Goal: Task Accomplishment & Management: Use online tool/utility

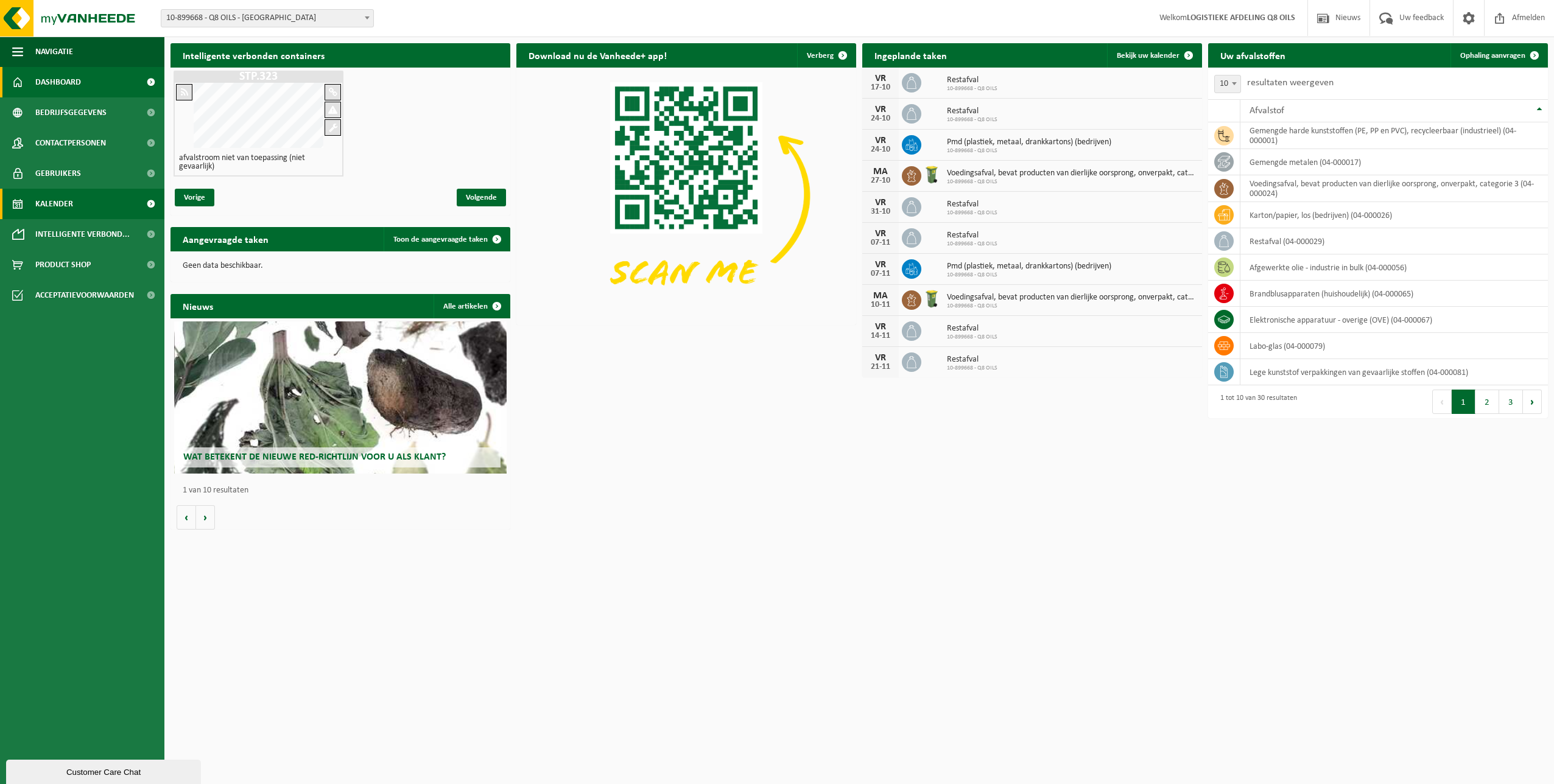
click at [72, 200] on span "Kalender" at bounding box center [54, 204] width 38 height 30
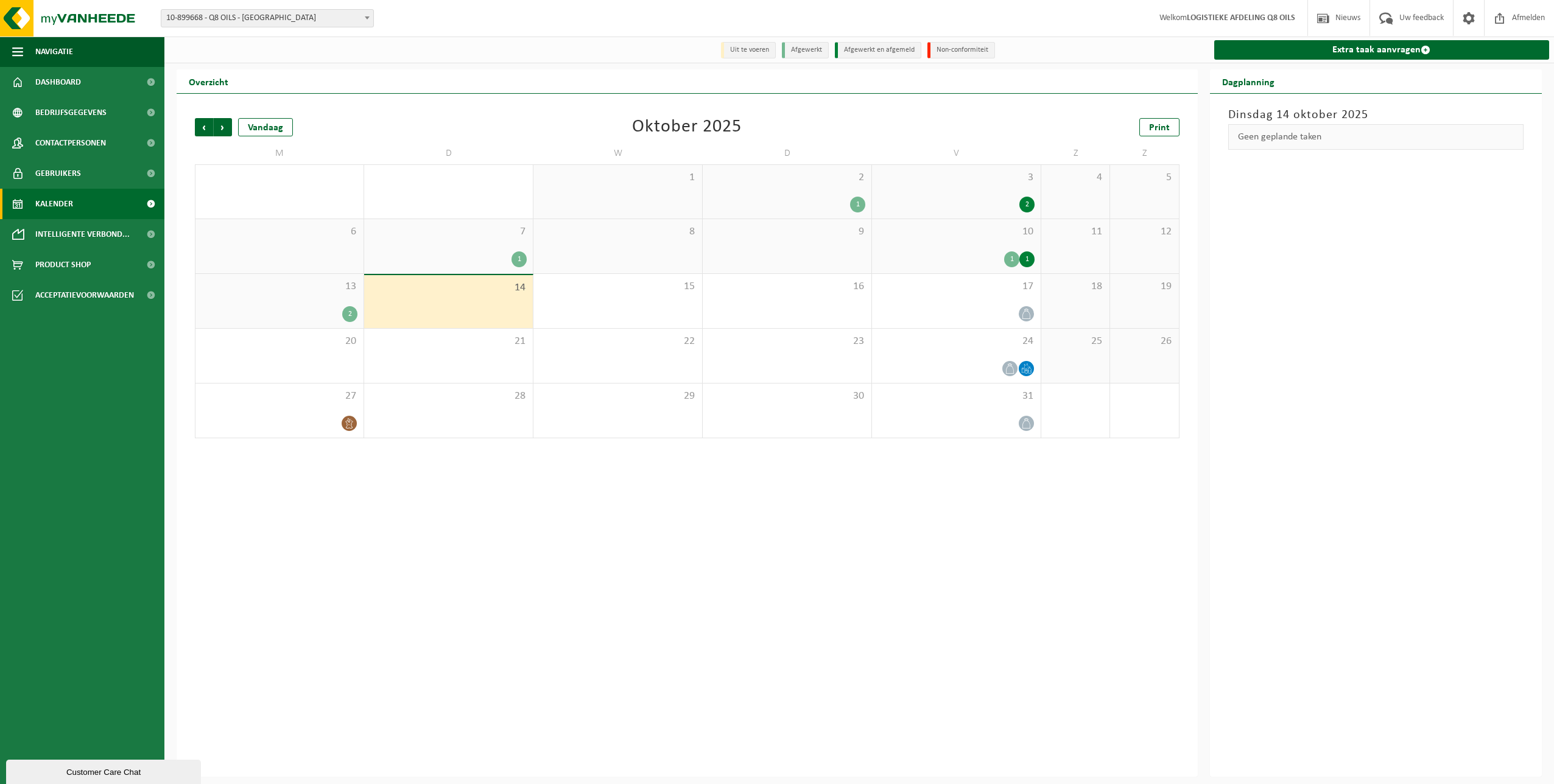
click at [1022, 258] on div "1" at bounding box center [1027, 259] width 16 height 16
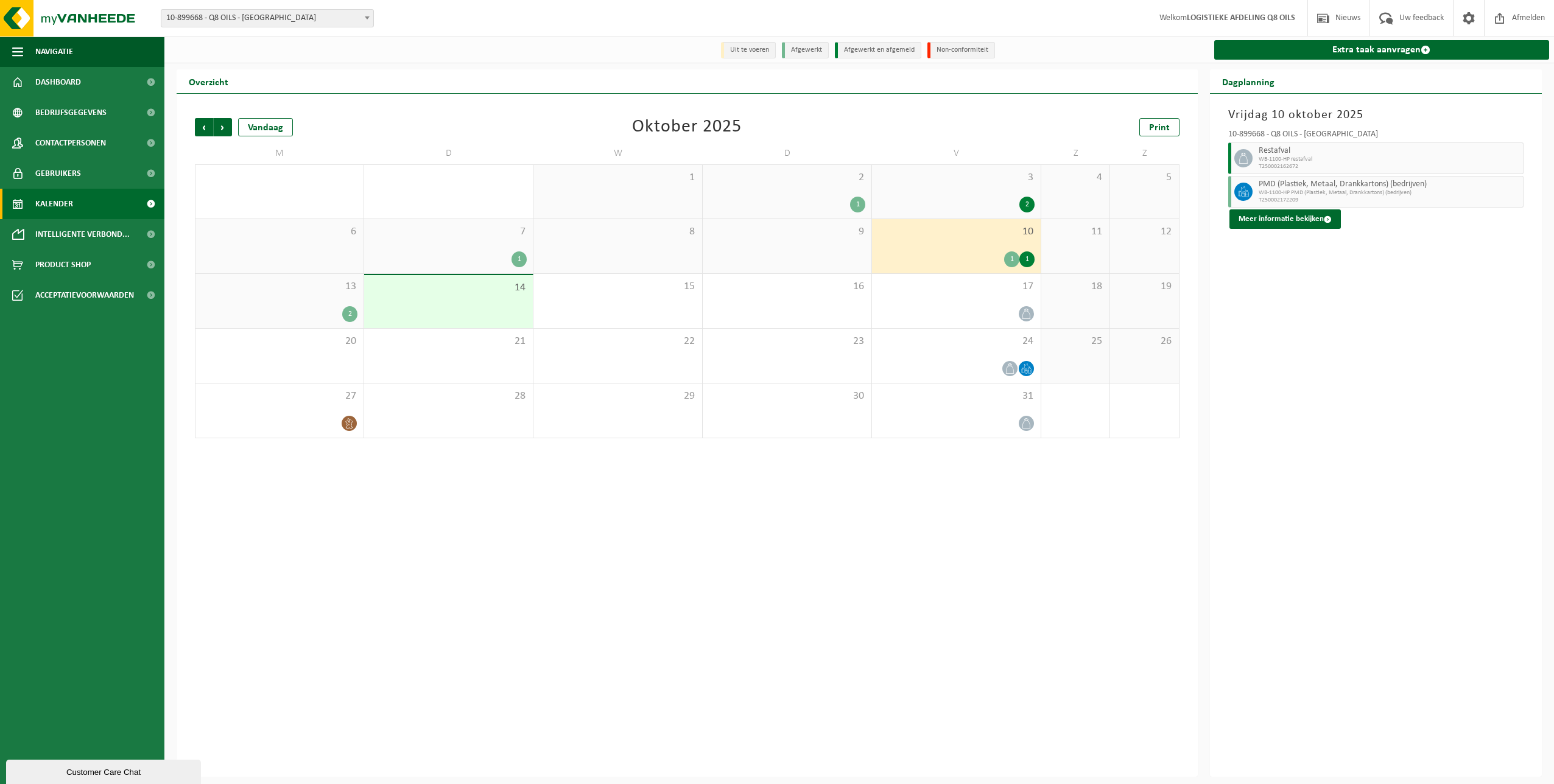
click at [353, 314] on div "2" at bounding box center [350, 314] width 16 height 16
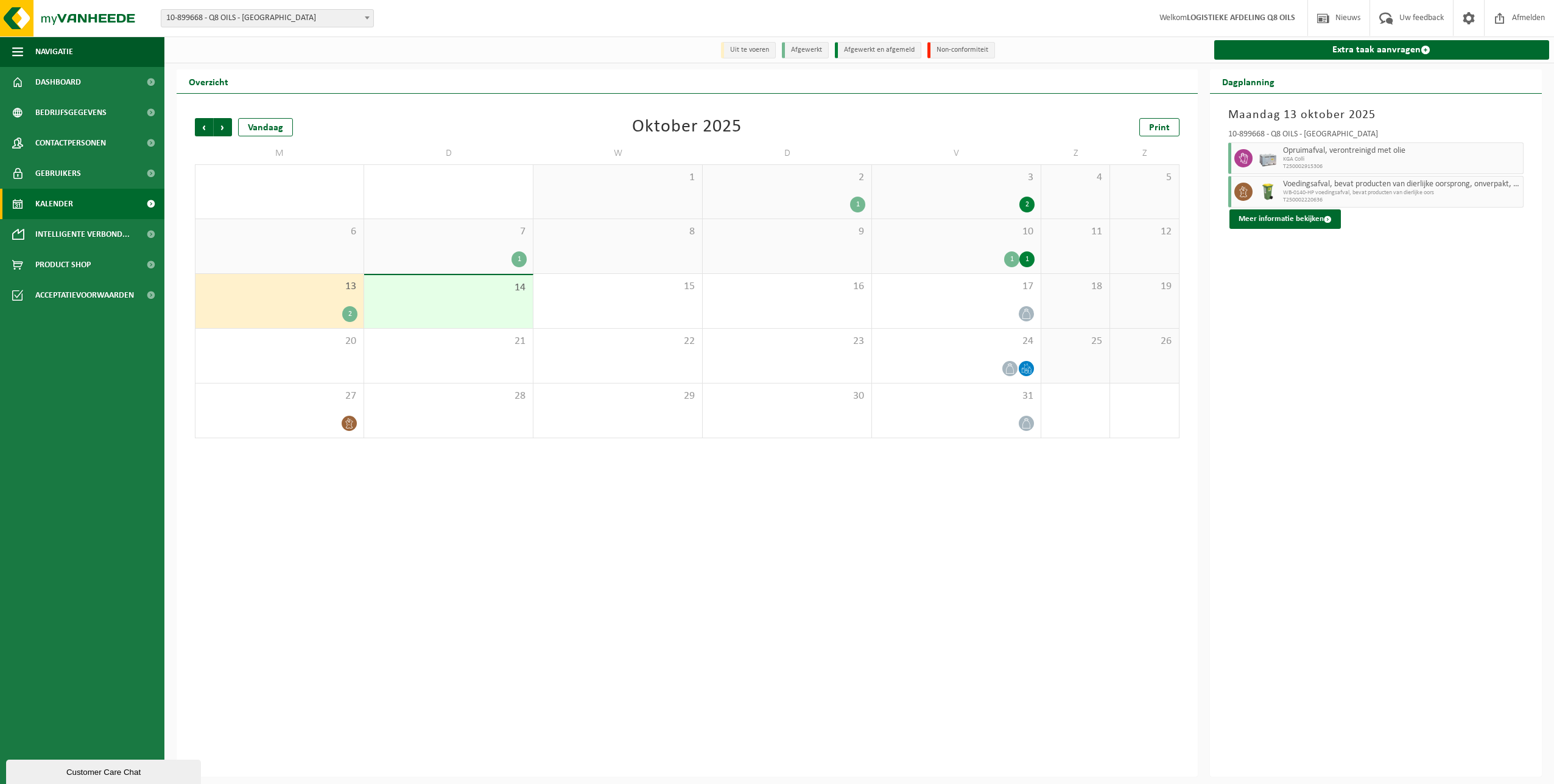
click at [1029, 261] on div "1" at bounding box center [1027, 259] width 16 height 16
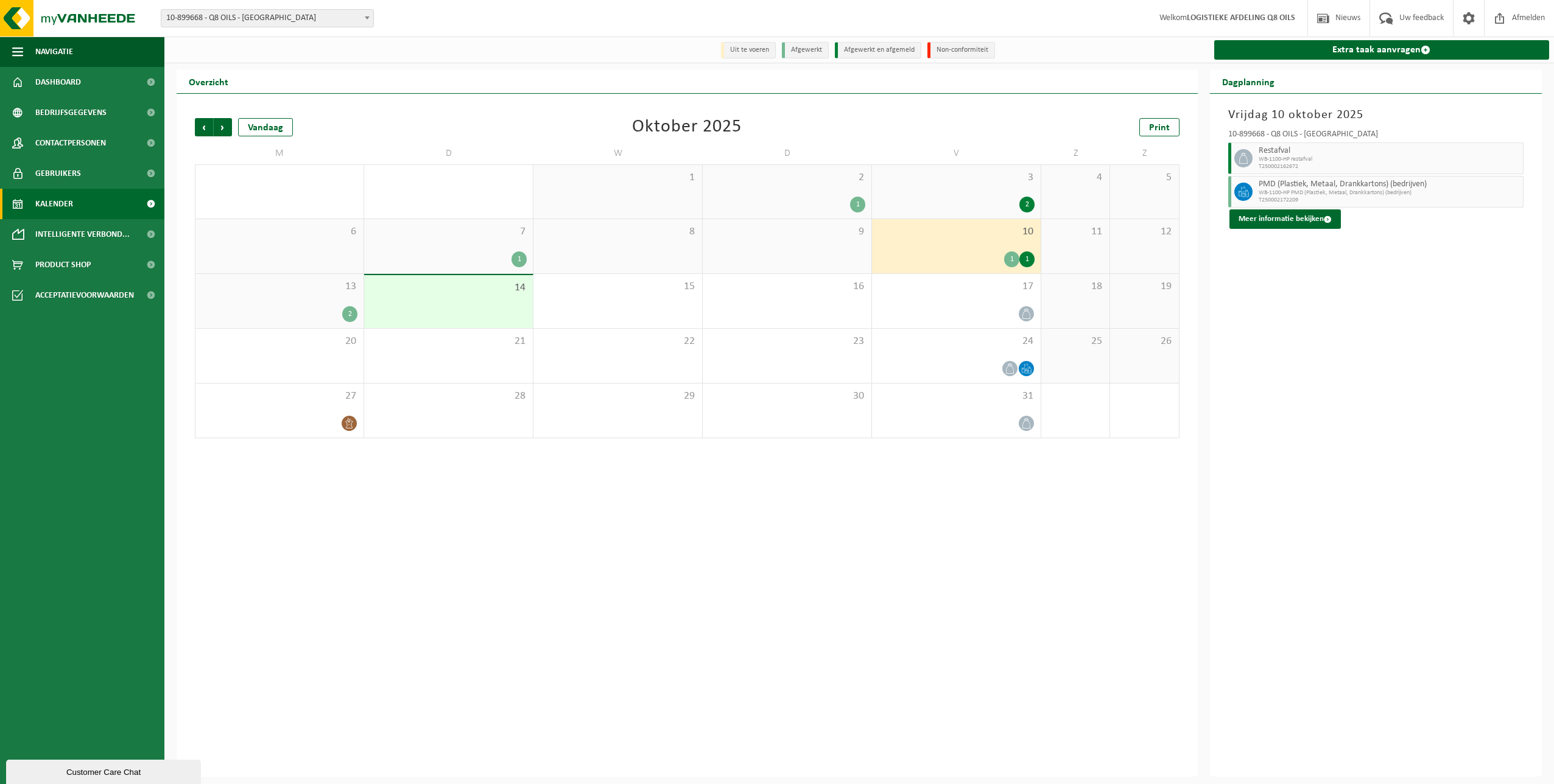
click at [1009, 260] on div "1" at bounding box center [1012, 259] width 16 height 16
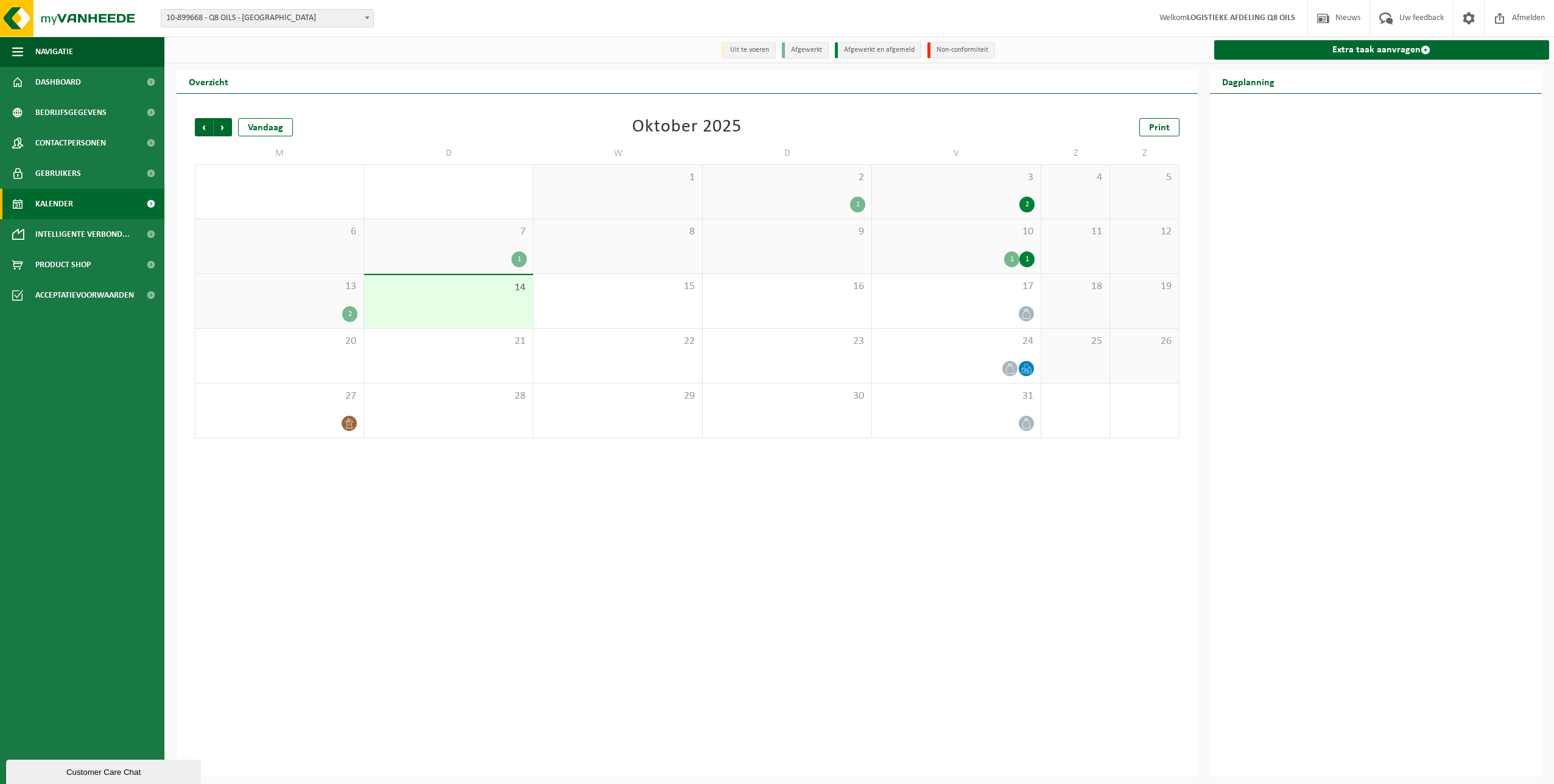
click at [521, 256] on div "1" at bounding box center [519, 259] width 16 height 16
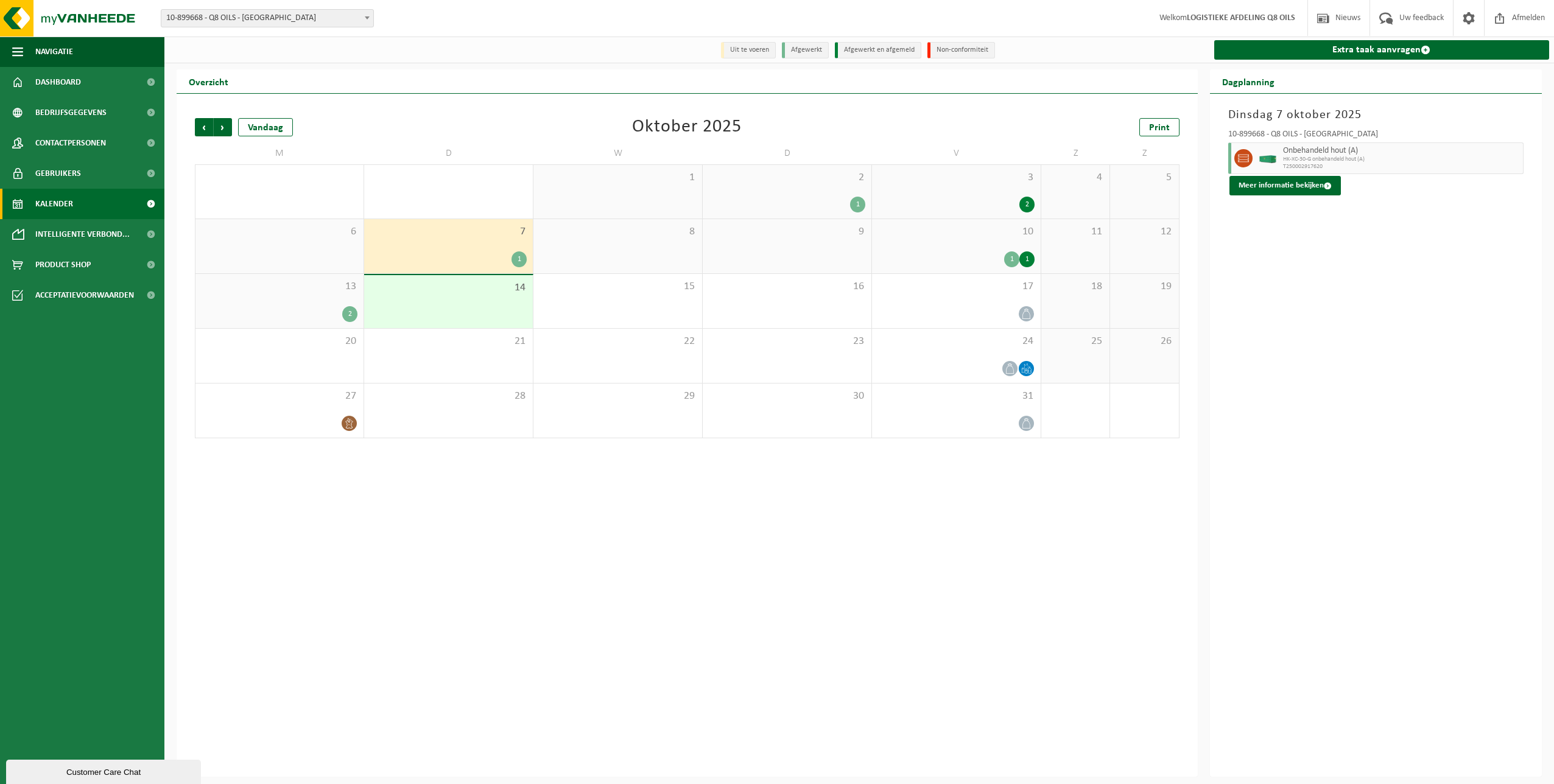
click at [1029, 202] on div "2" at bounding box center [1027, 205] width 16 height 16
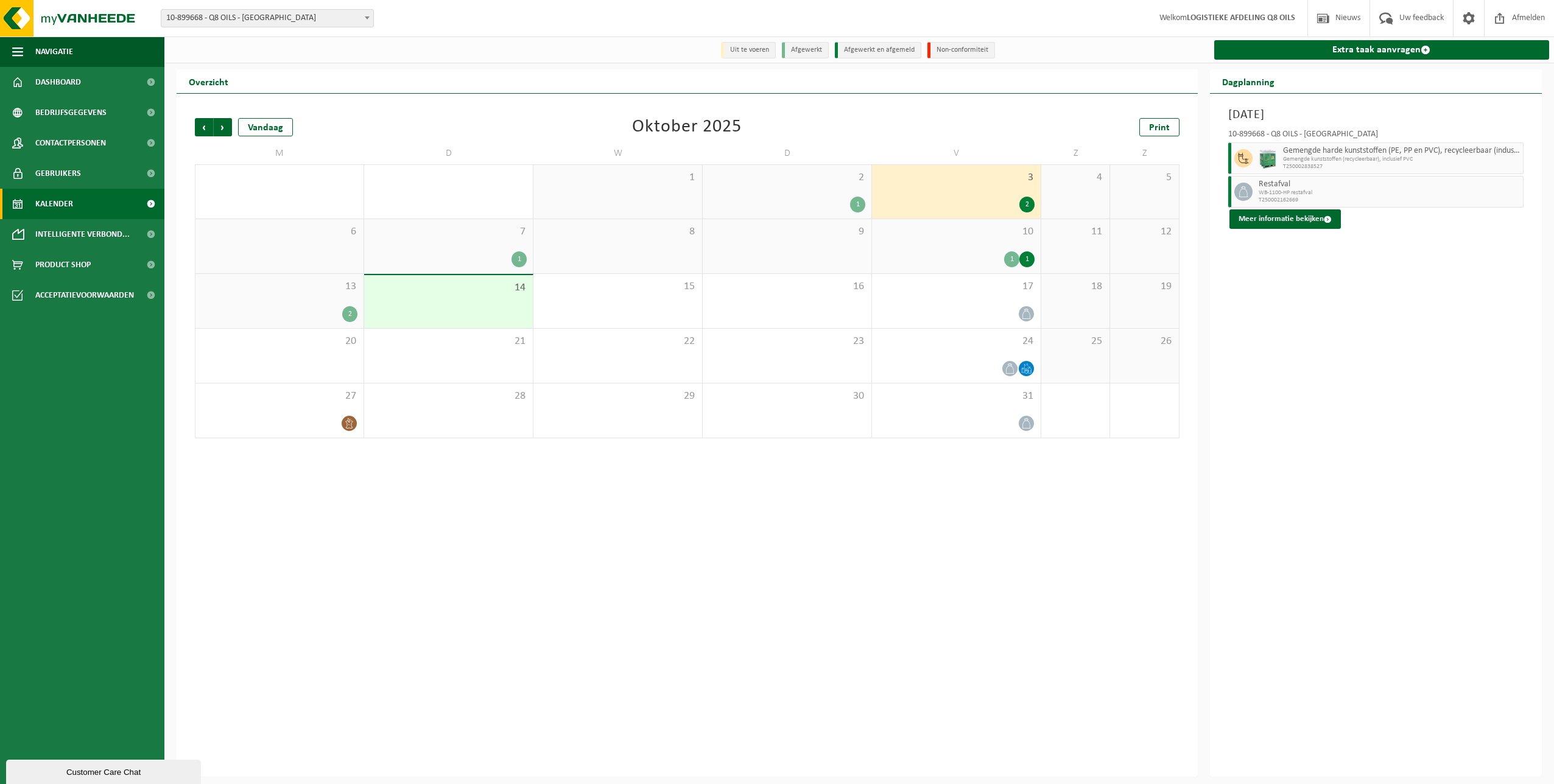
click at [1026, 208] on div "2" at bounding box center [1027, 205] width 16 height 16
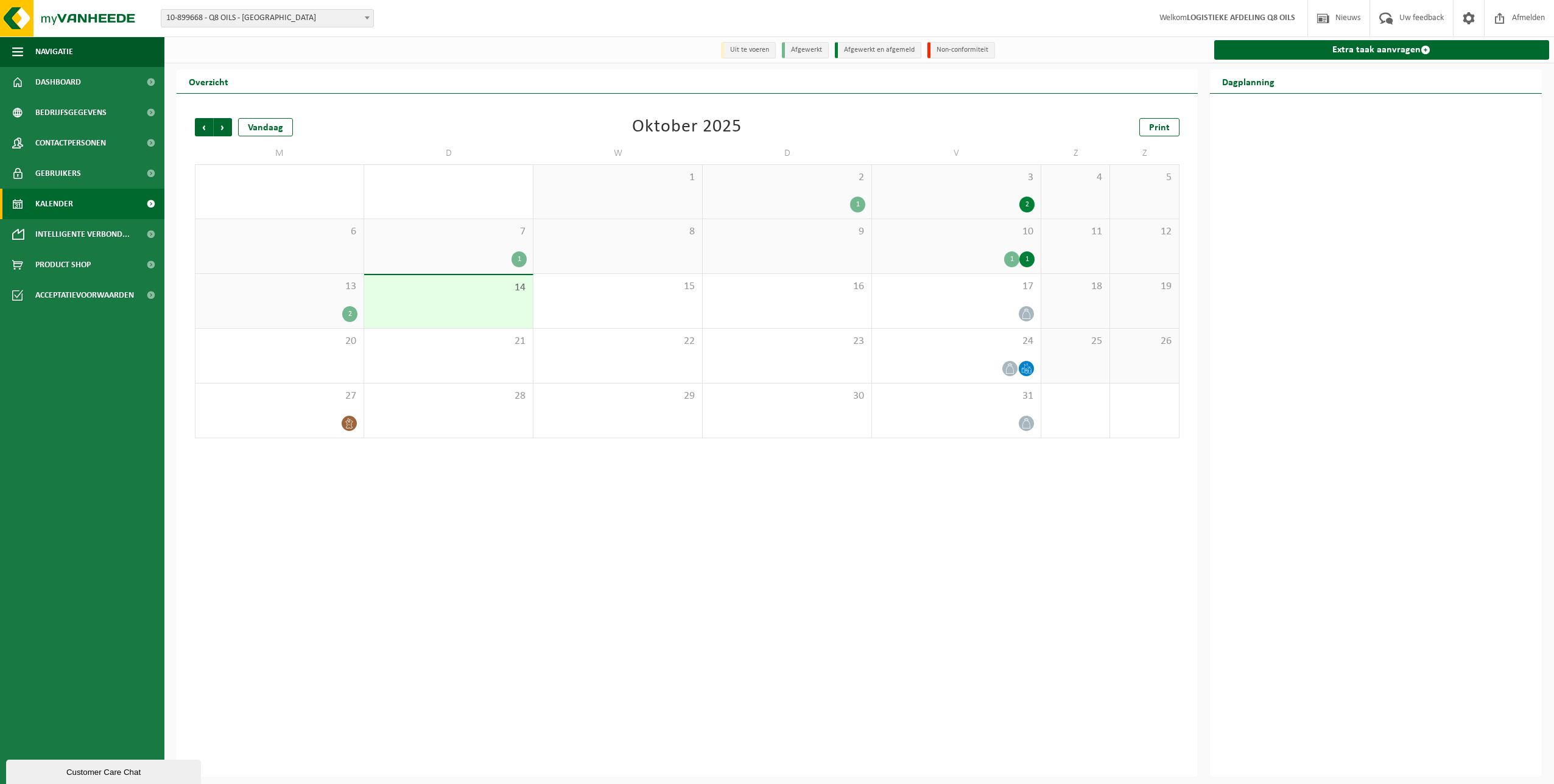
click at [854, 208] on div "1" at bounding box center [858, 205] width 16 height 16
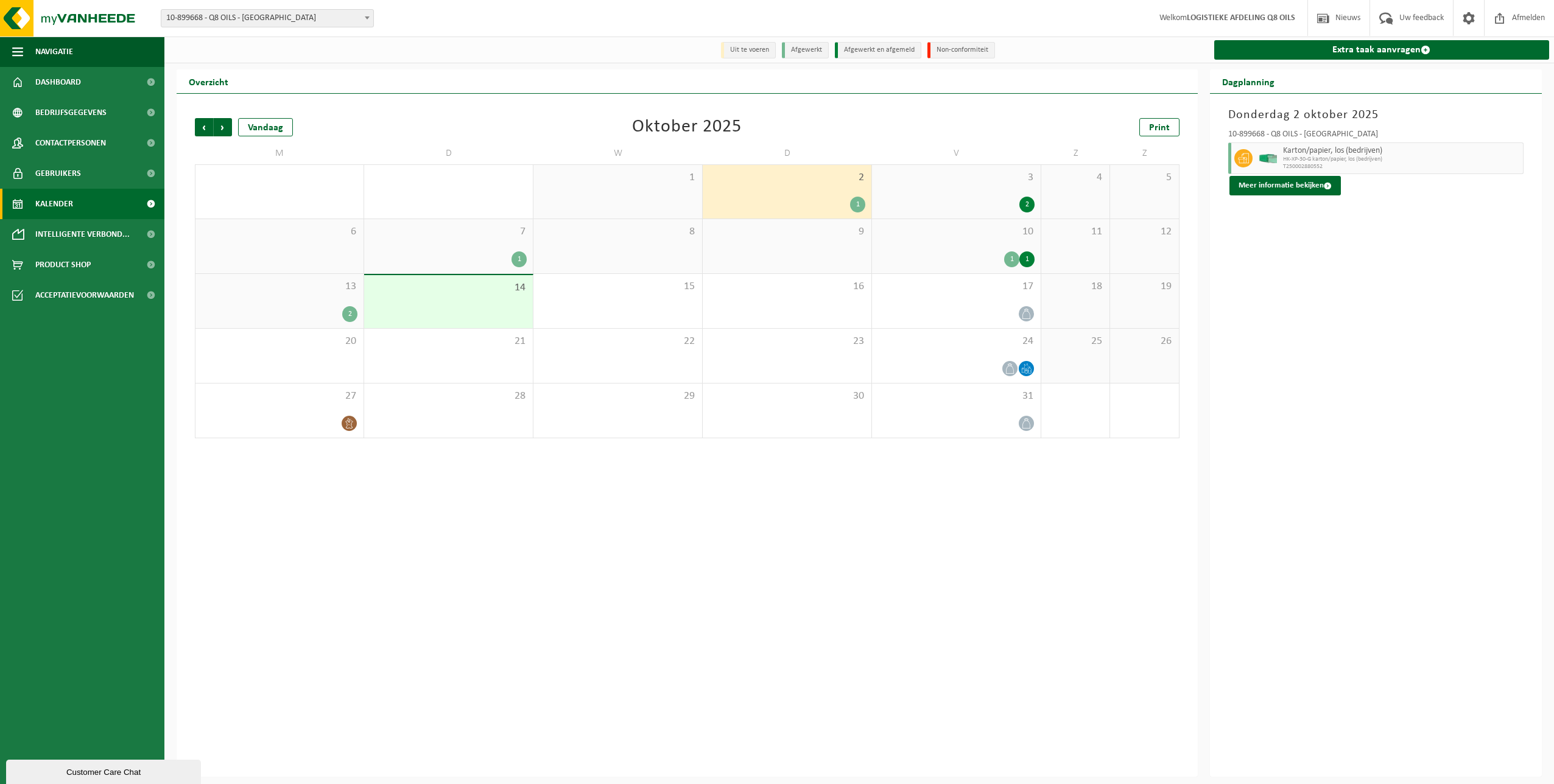
click at [1022, 206] on div "2" at bounding box center [1027, 205] width 16 height 16
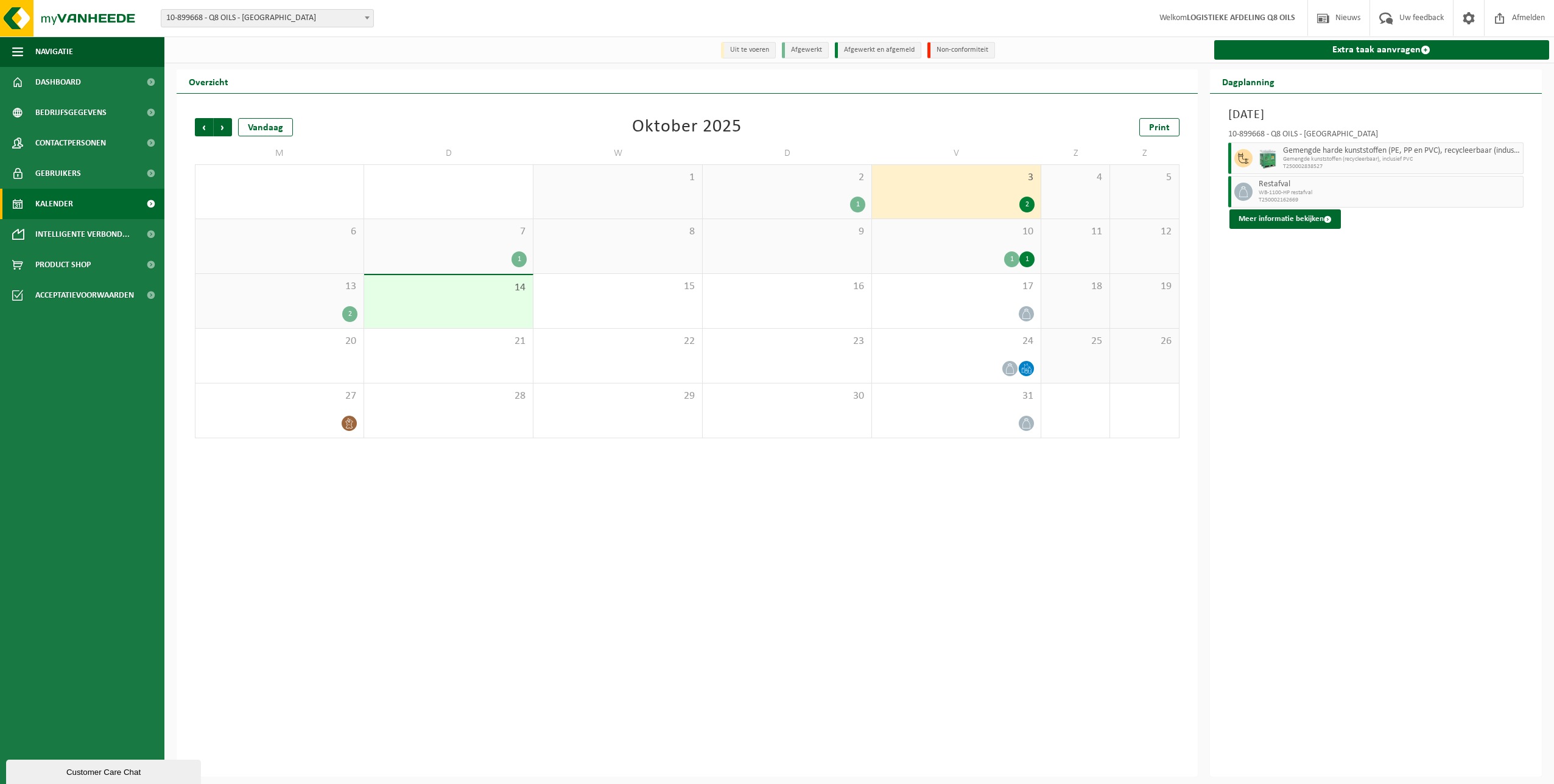
click at [519, 255] on div "1" at bounding box center [519, 259] width 16 height 16
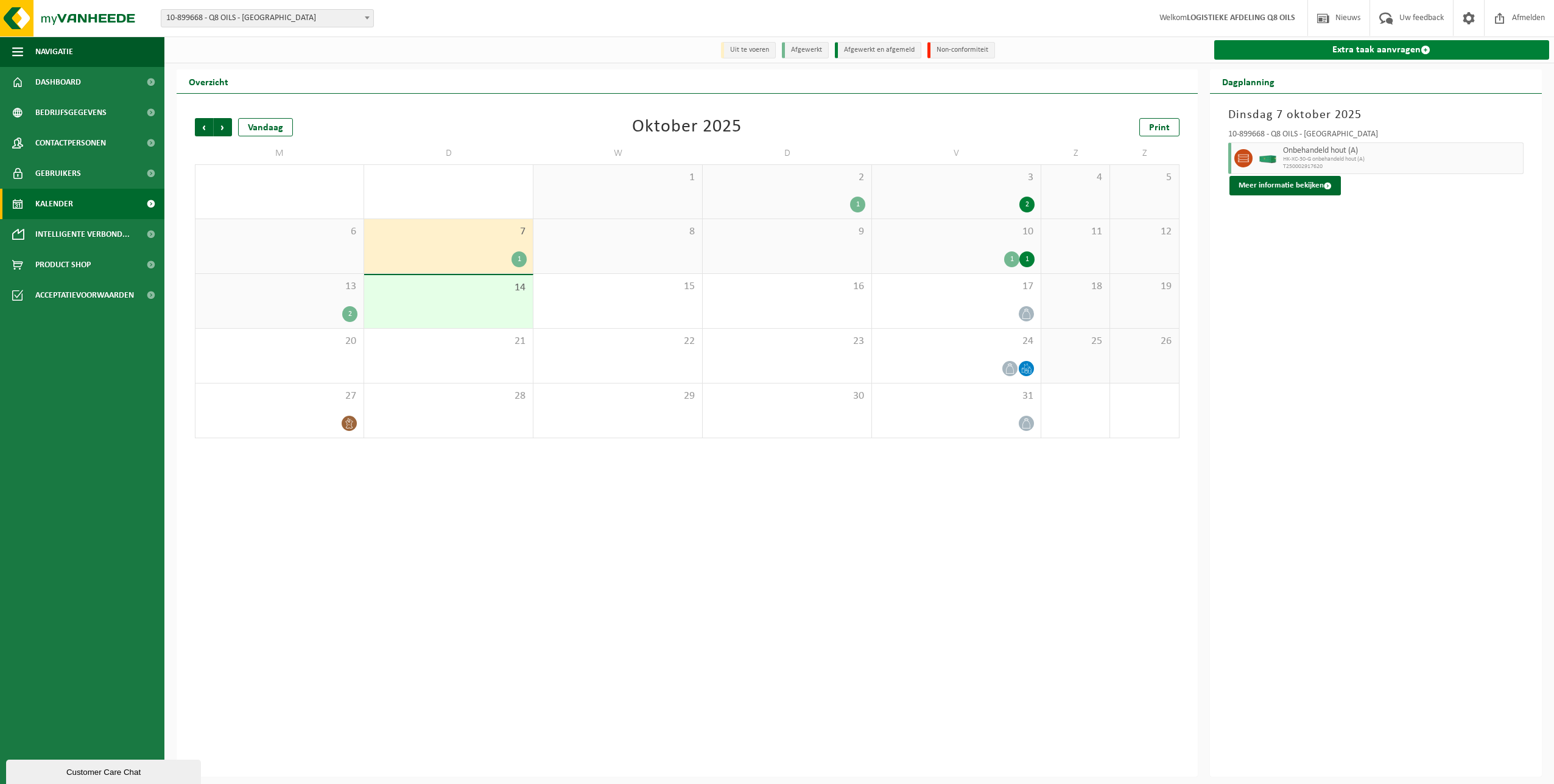
click at [1425, 52] on span at bounding box center [1426, 50] width 10 height 10
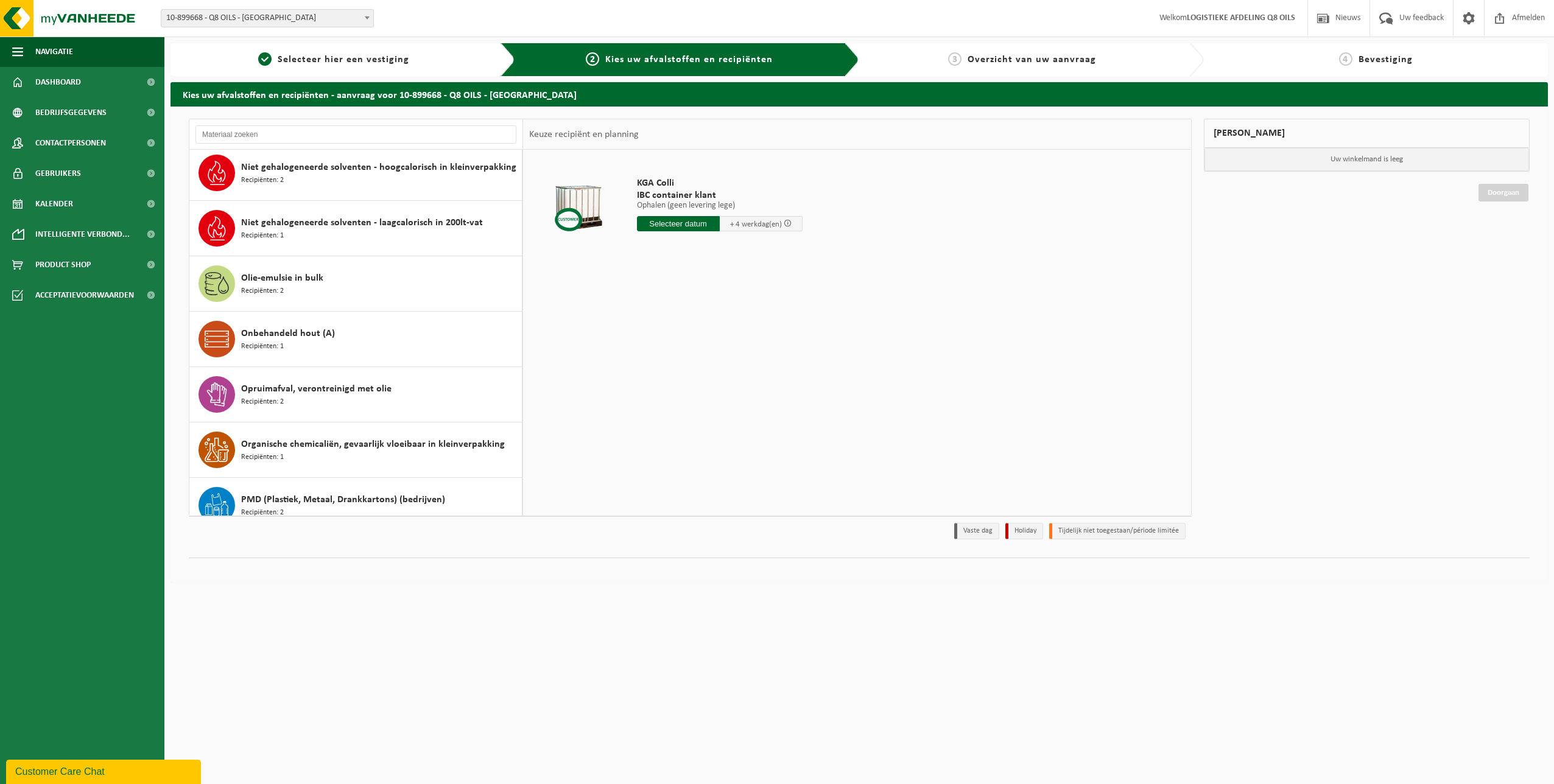
scroll to position [793, 0]
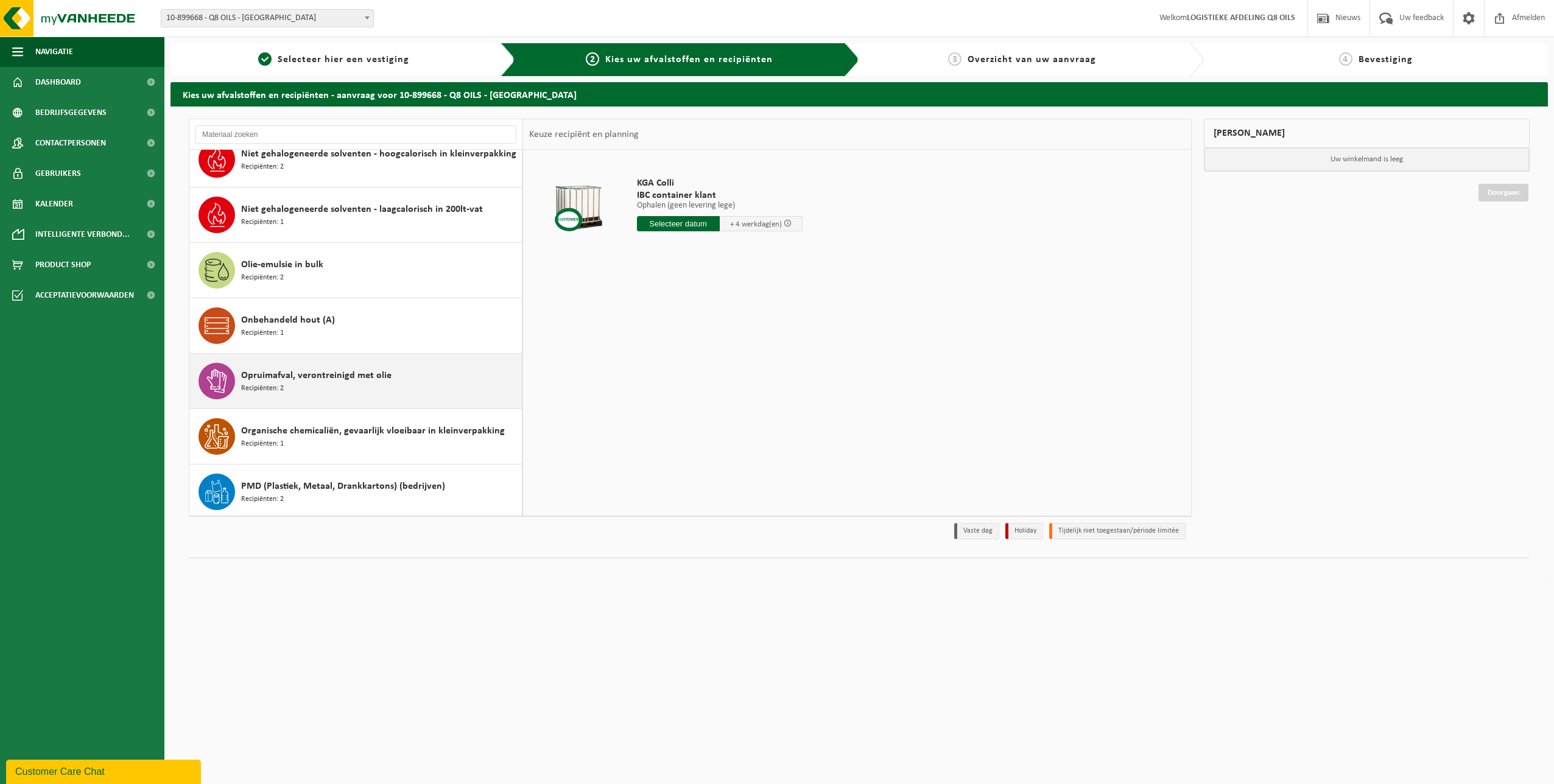
click at [412, 392] on div "Opruimafval, verontreinigd met olie Recipiënten: 2" at bounding box center [380, 381] width 278 height 36
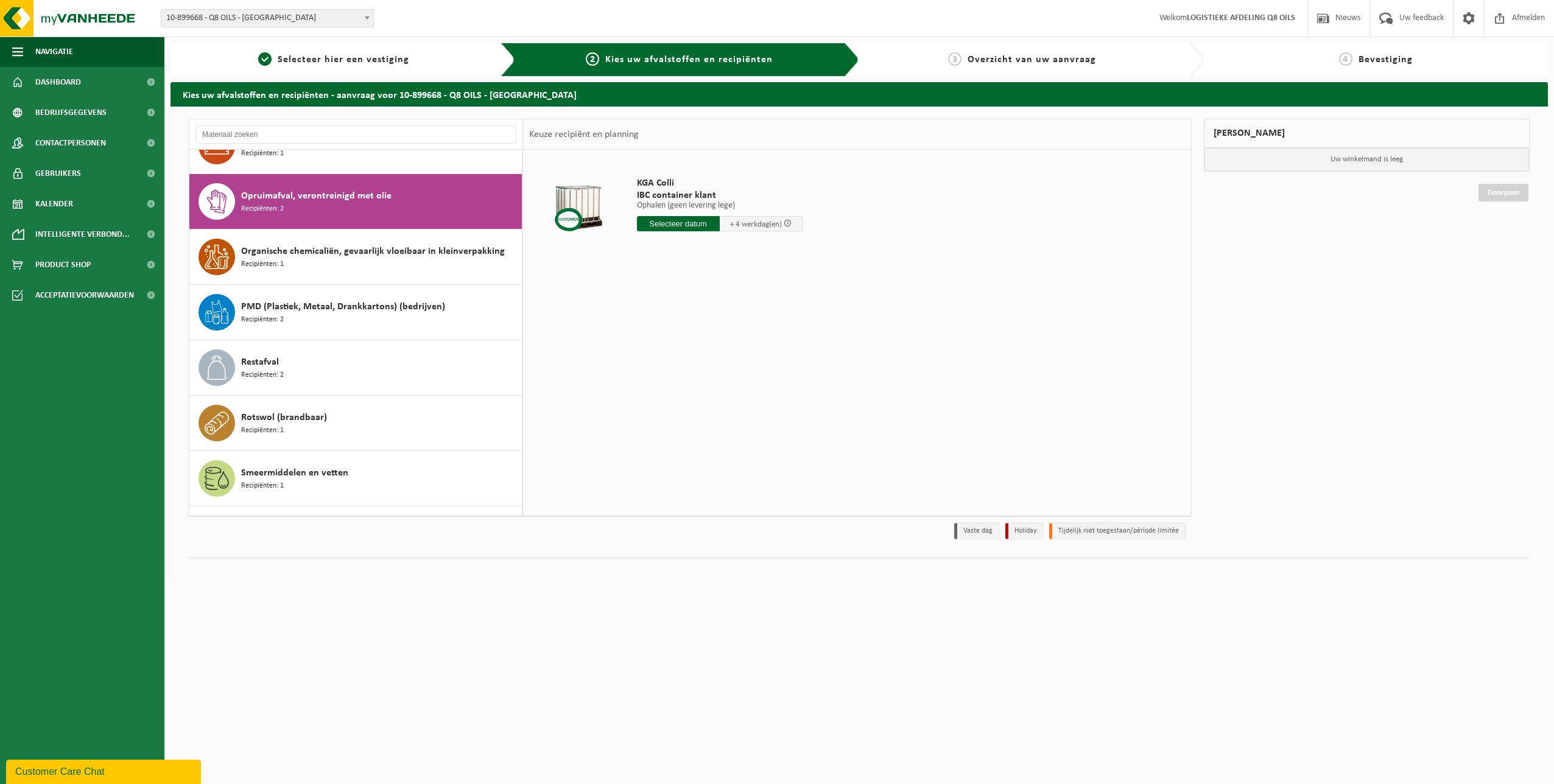
scroll to position [997, 0]
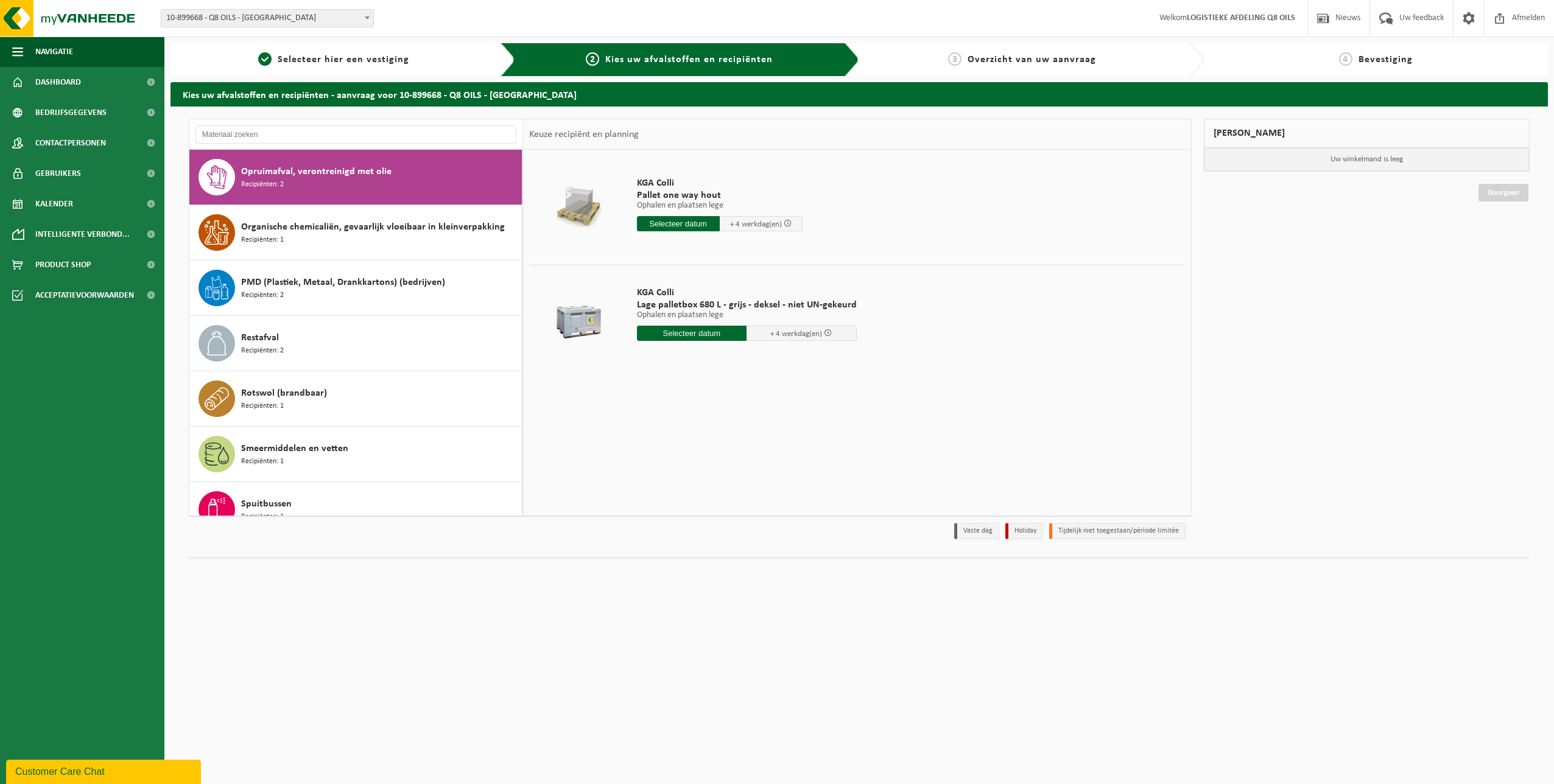
click at [695, 227] on input "text" at bounding box center [678, 224] width 83 height 16
click at [688, 331] on div "15" at bounding box center [691, 332] width 22 height 20
type input "Van 2025-10-15"
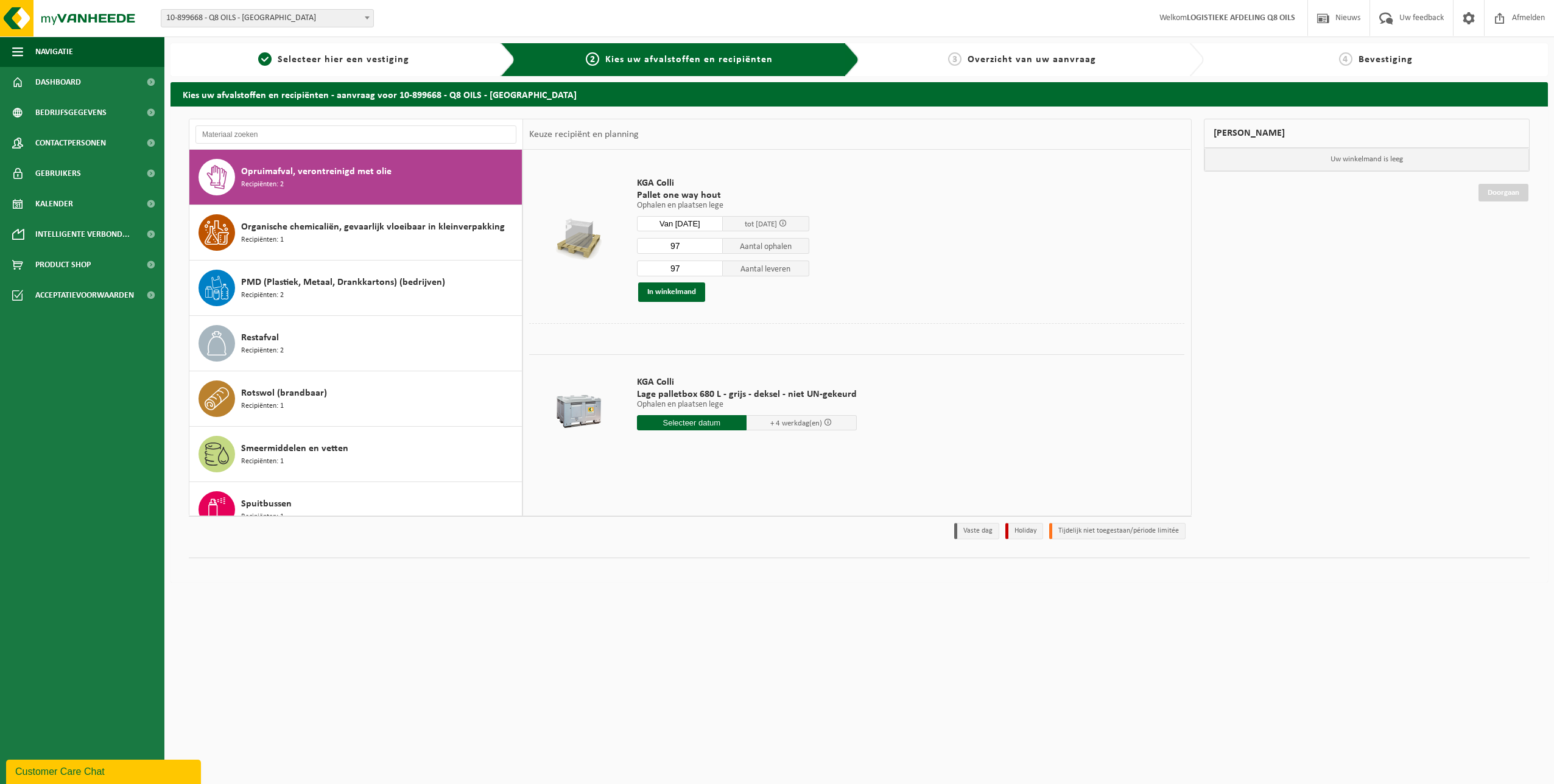
drag, startPoint x: 687, startPoint y: 247, endPoint x: 646, endPoint y: 247, distance: 41.0
click at [646, 247] on input "97" at bounding box center [680, 246] width 86 height 16
type input "40"
drag, startPoint x: 686, startPoint y: 268, endPoint x: 658, endPoint y: 271, distance: 28.2
click at [658, 271] on input "97" at bounding box center [680, 268] width 86 height 16
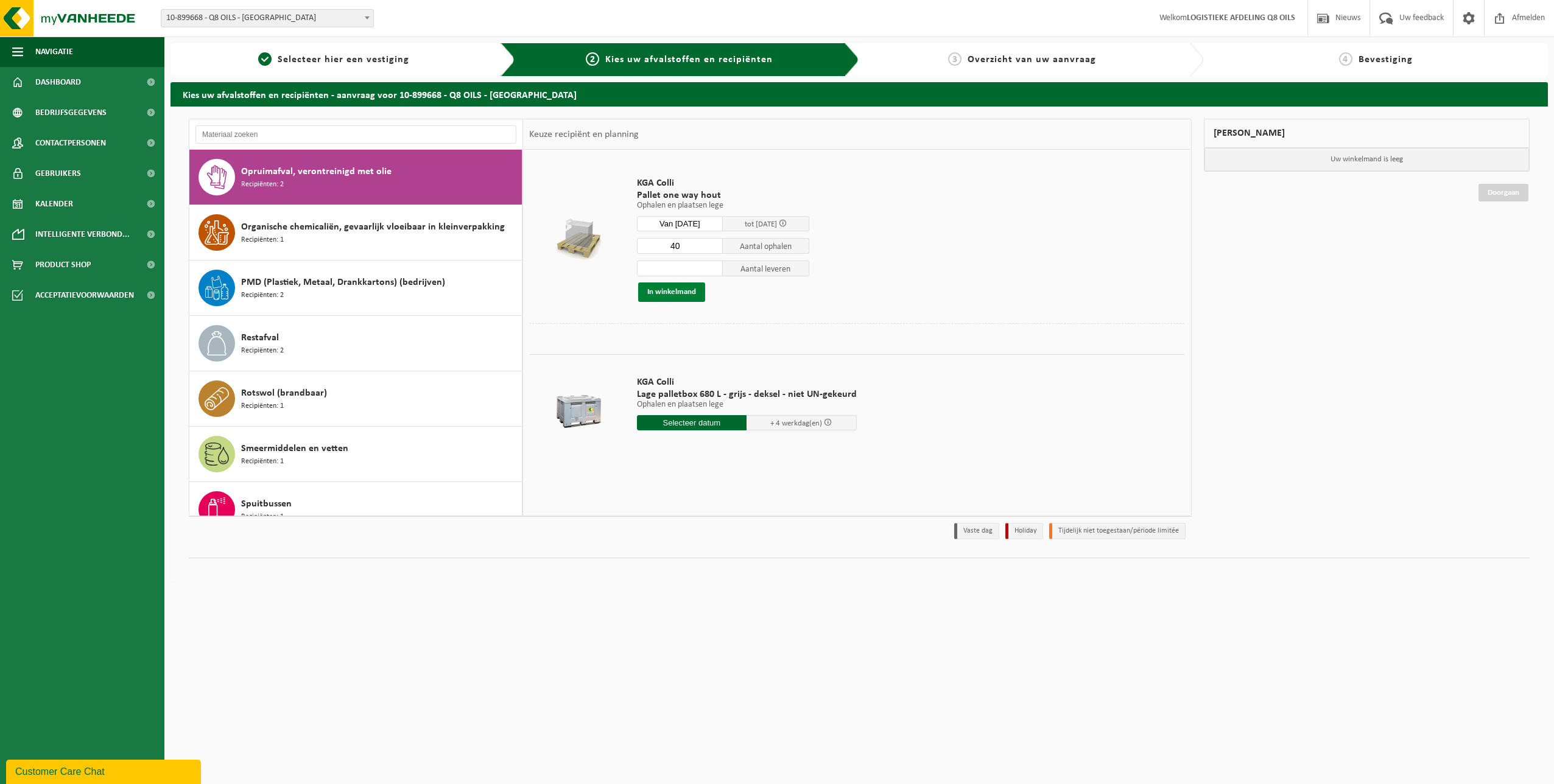
click at [671, 293] on button "In winkelmand" at bounding box center [672, 293] width 67 height 20
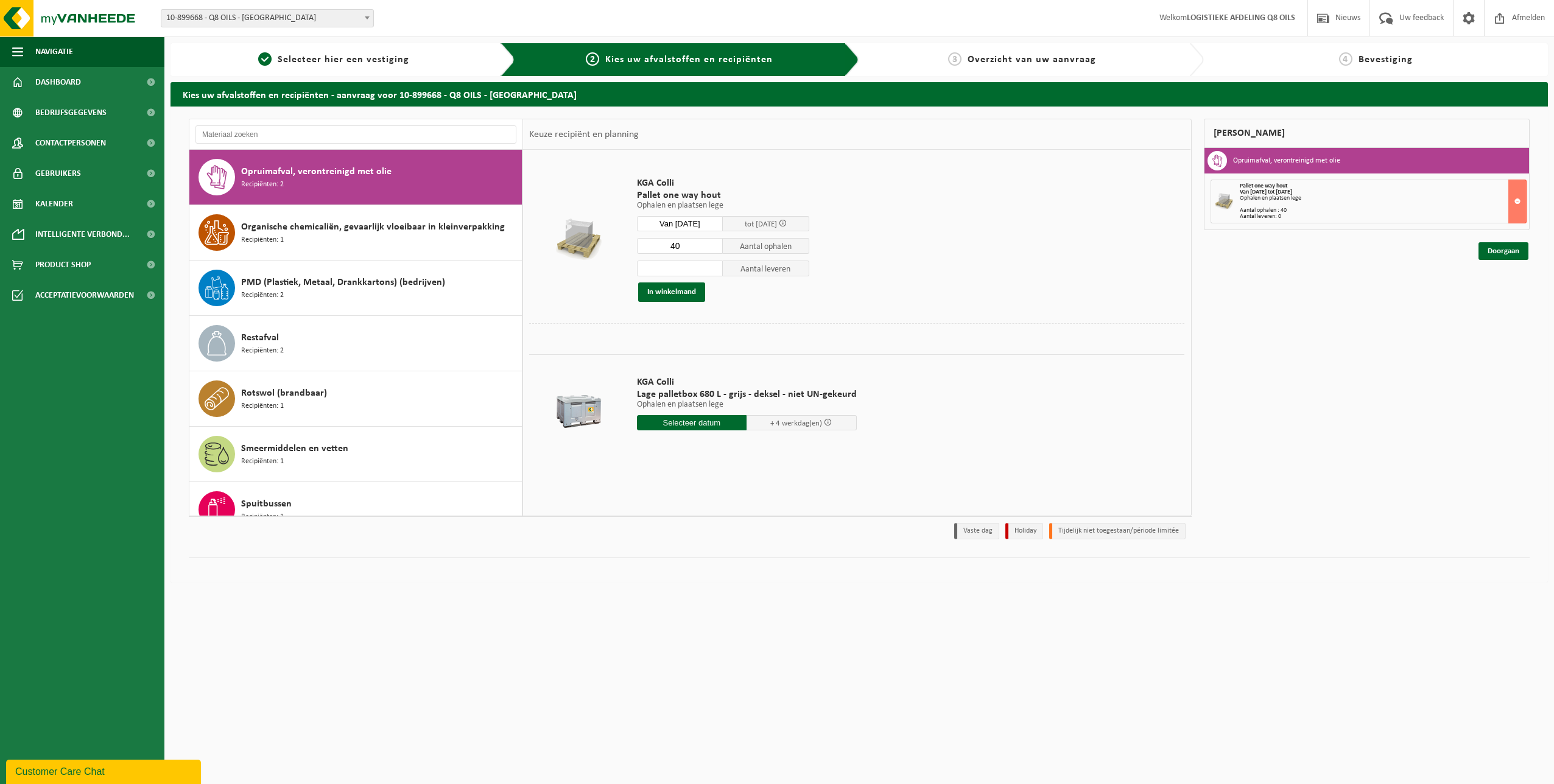
click at [1397, 199] on div "Ophalen en plaatsen lege" at bounding box center [1383, 199] width 287 height 6
click at [1497, 252] on link "Doorgaan" at bounding box center [1503, 252] width 50 height 18
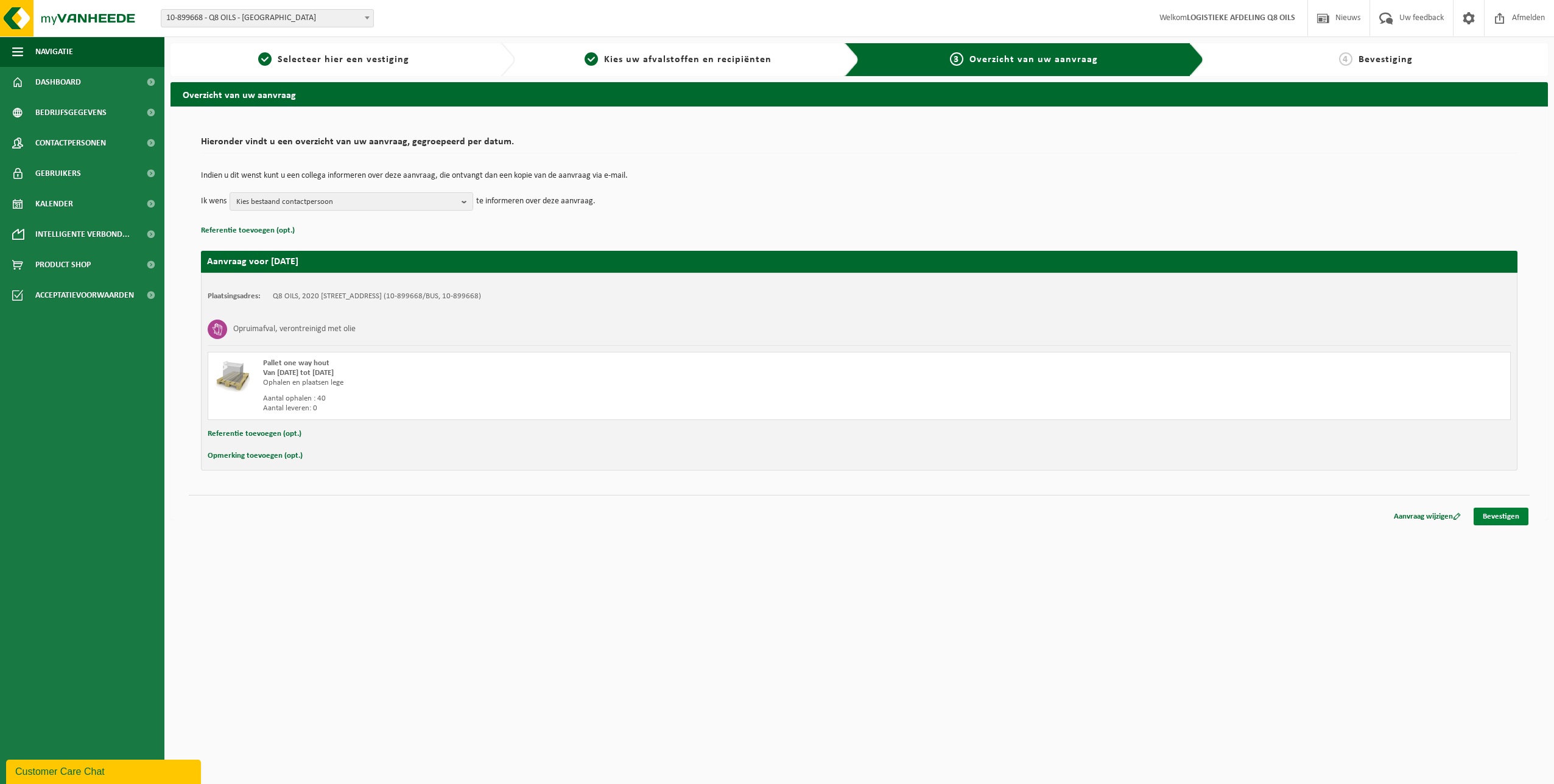
click at [1495, 518] on link "Bevestigen" at bounding box center [1501, 517] width 55 height 18
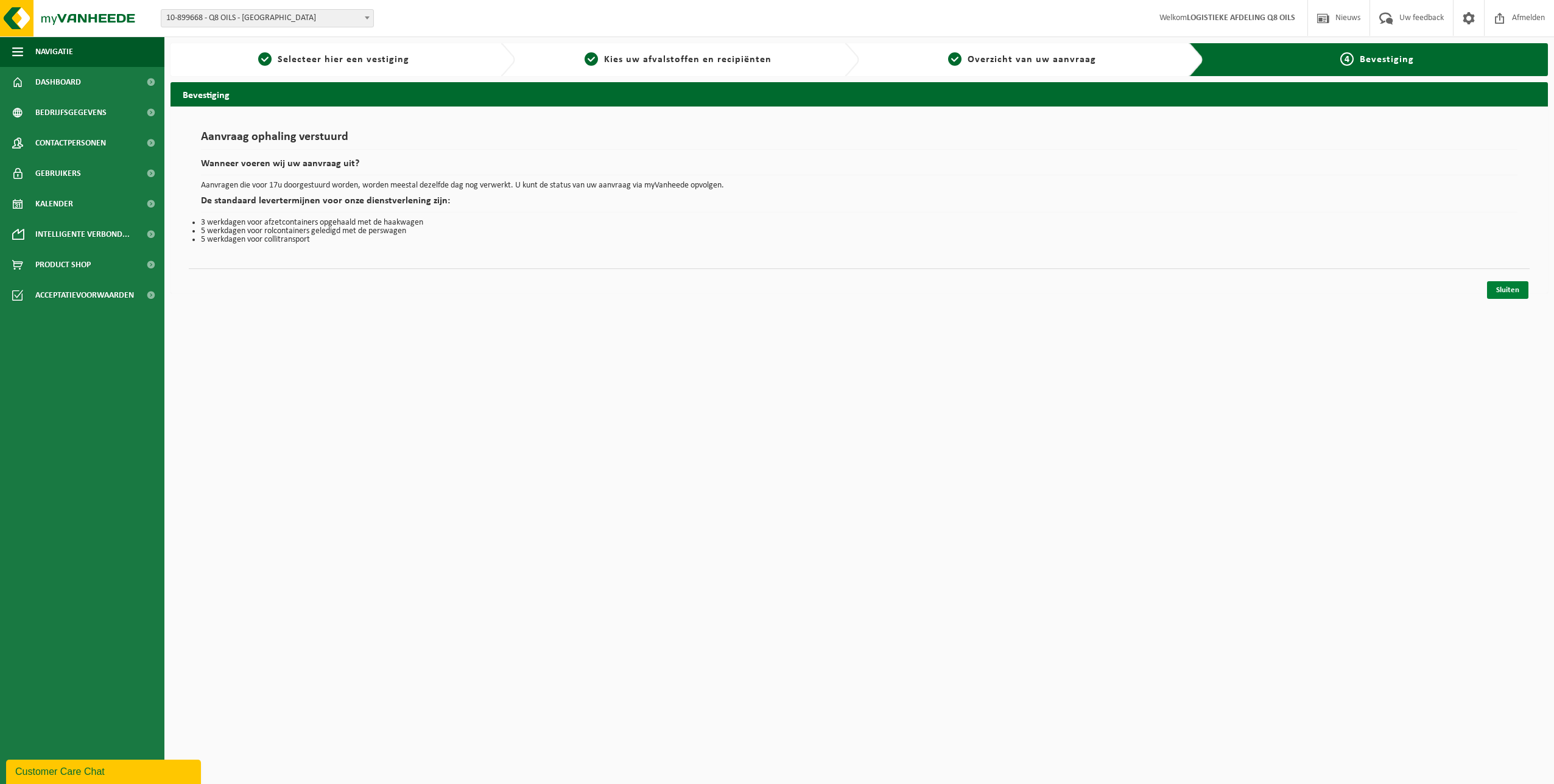
click at [1511, 293] on link "Sluiten" at bounding box center [1508, 290] width 41 height 18
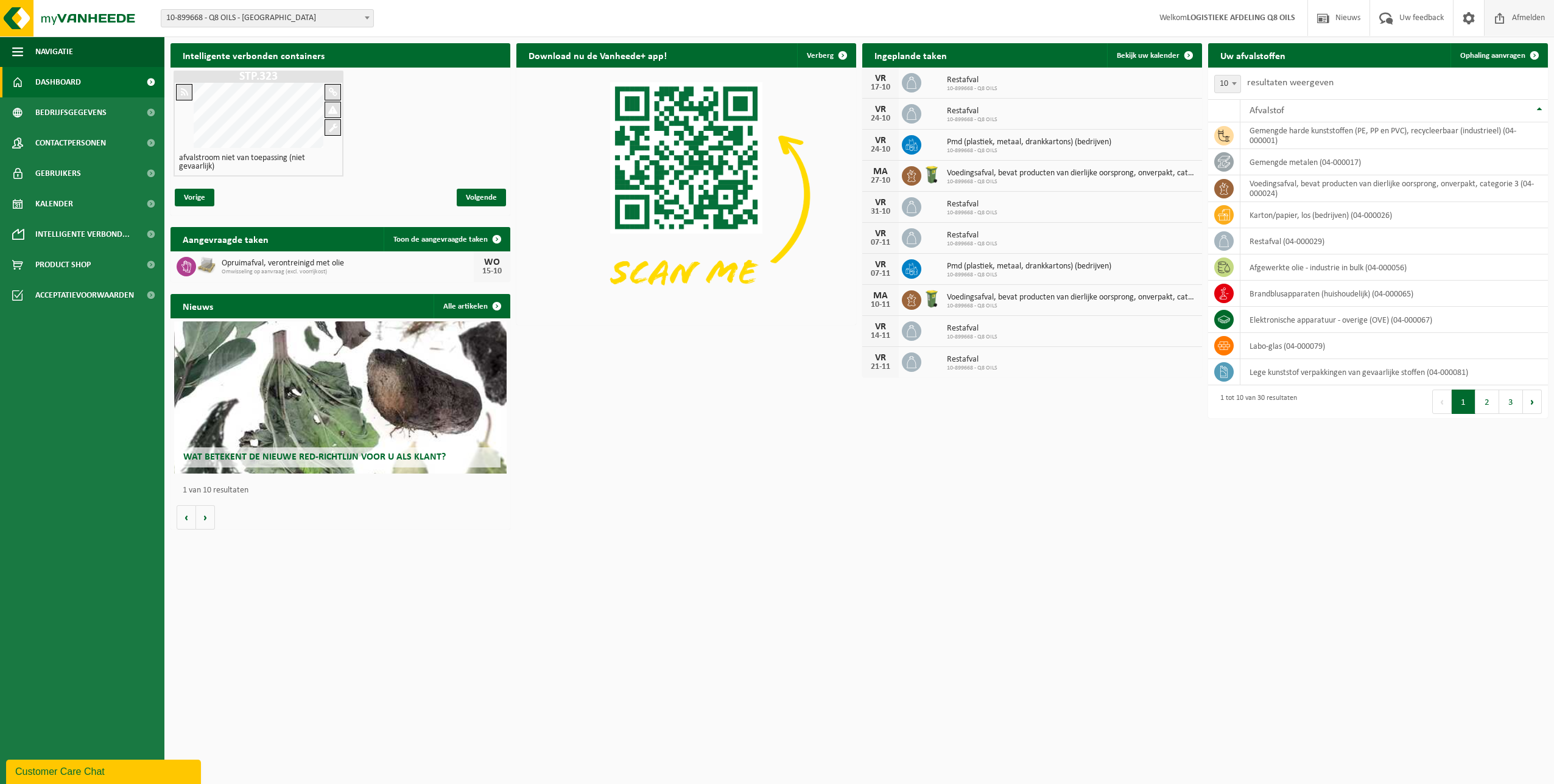
click at [1521, 18] on span "Afmelden" at bounding box center [1529, 18] width 39 height 36
